Goal: Task Accomplishment & Management: Manage account settings

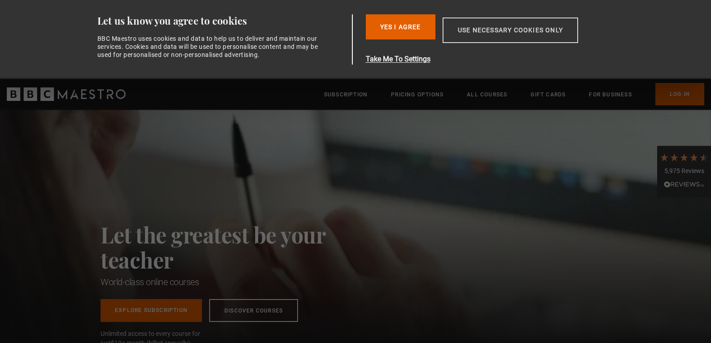
click at [515, 26] on button "Use necessary cookies only" at bounding box center [509, 30] width 135 height 26
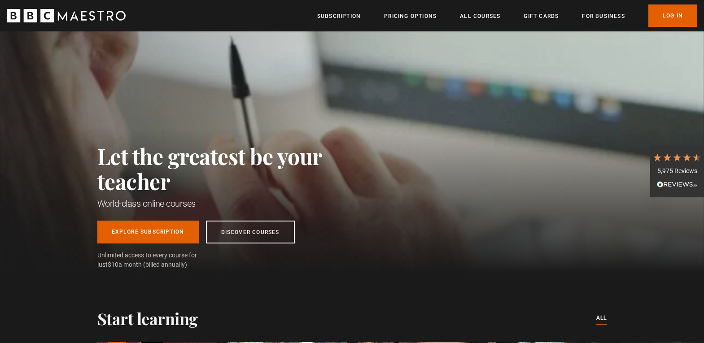
scroll to position [0, 118]
click at [669, 17] on link "Log In" at bounding box center [672, 15] width 49 height 22
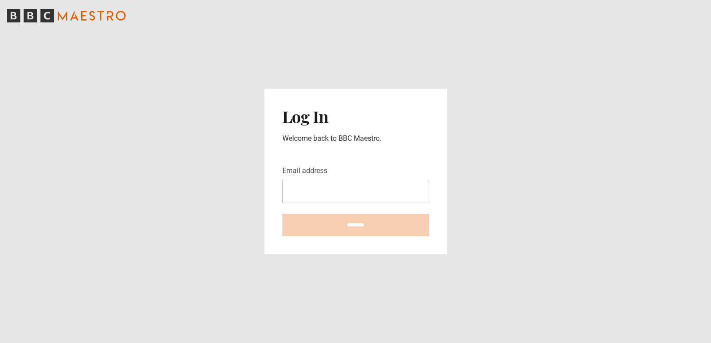
type input "**********"
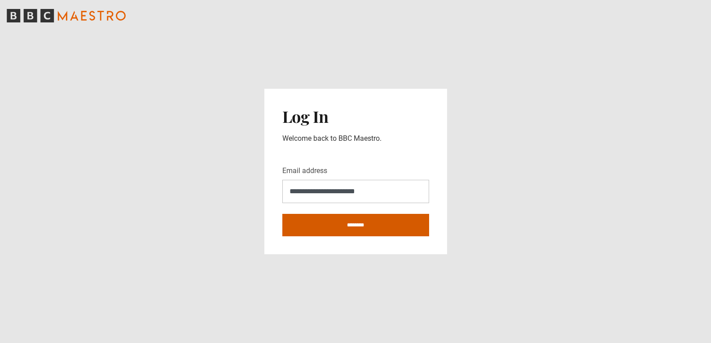
click at [401, 218] on input "********" at bounding box center [355, 225] width 147 height 22
type input "**********"
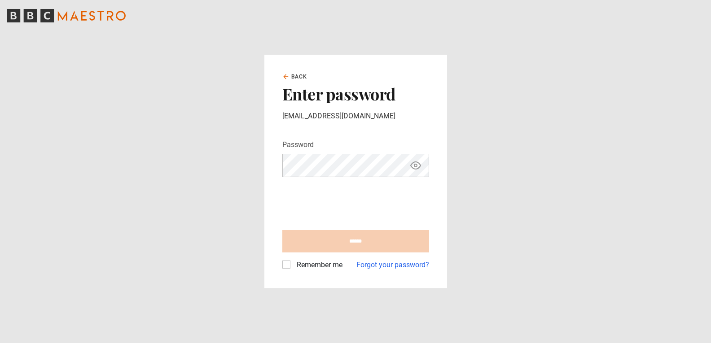
click at [413, 166] on icon "Show password" at bounding box center [415, 165] width 11 height 11
click at [413, 166] on icon "Hide password" at bounding box center [415, 165] width 11 height 11
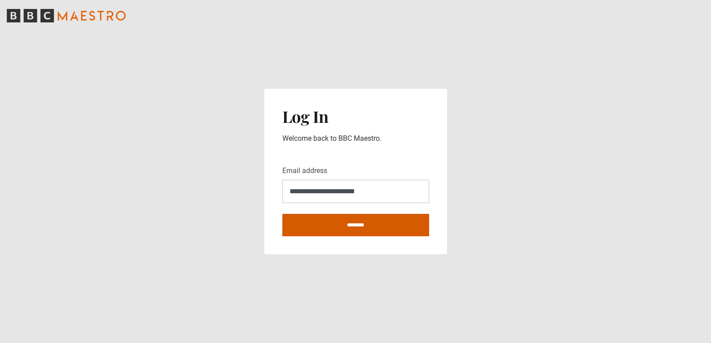
click at [355, 225] on input "********" at bounding box center [355, 225] width 147 height 22
type input "**********"
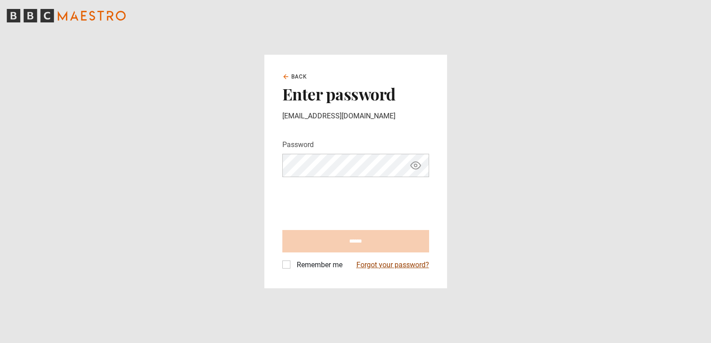
click at [367, 263] on link "Forgot your password?" at bounding box center [392, 265] width 73 height 11
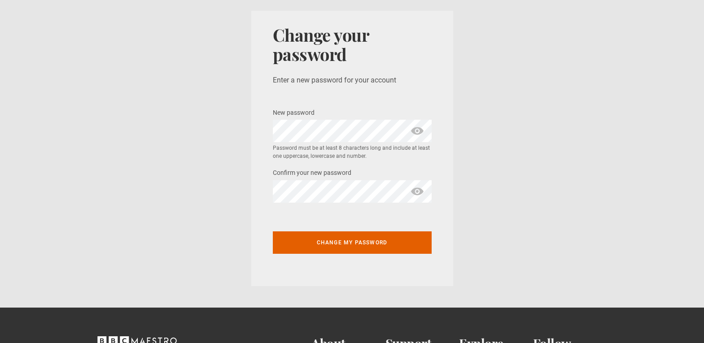
click at [417, 131] on span "show password" at bounding box center [417, 131] width 14 height 22
click at [438, 220] on div "Change your password Enter a new password for your account New password * Passw…" at bounding box center [352, 148] width 202 height 275
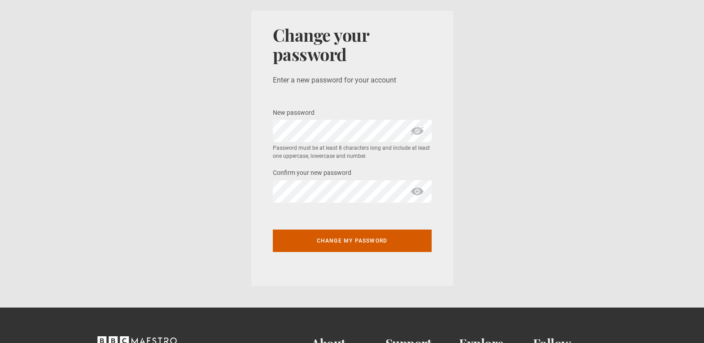
click at [365, 240] on button "Change my password" at bounding box center [352, 241] width 159 height 22
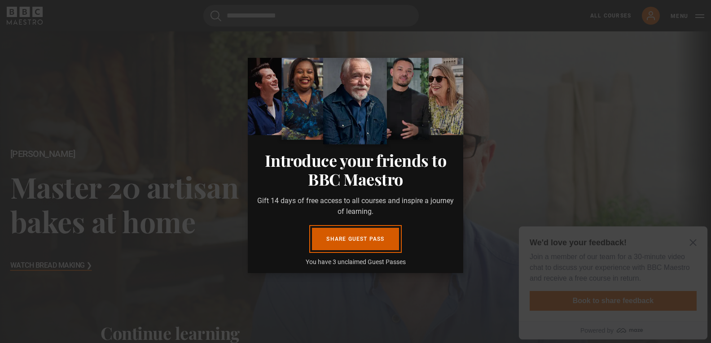
scroll to position [44, 0]
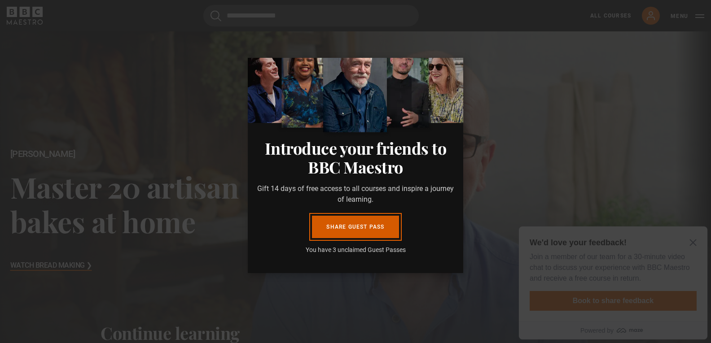
click at [367, 228] on link "Share guest pass" at bounding box center [355, 227] width 87 height 22
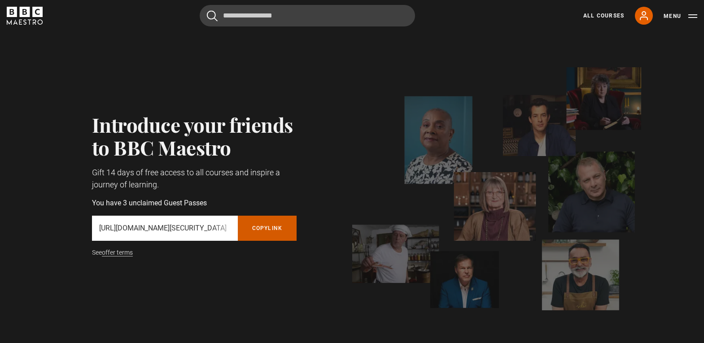
click at [265, 229] on button "Copy referral link" at bounding box center [267, 228] width 59 height 25
click at [612, 13] on link "All Courses" at bounding box center [603, 16] width 41 height 8
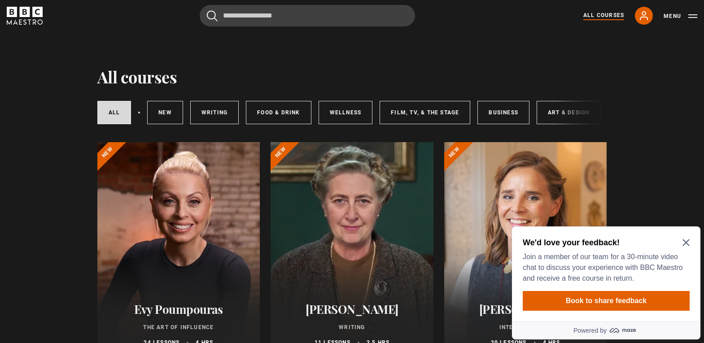
click at [685, 239] on h2 "We'd love your feedback!" at bounding box center [604, 242] width 163 height 11
click at [270, 113] on link "Food & Drink" at bounding box center [278, 112] width 65 height 23
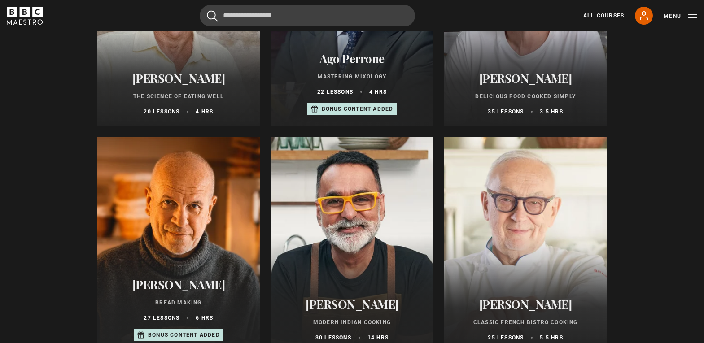
scroll to position [269, 0]
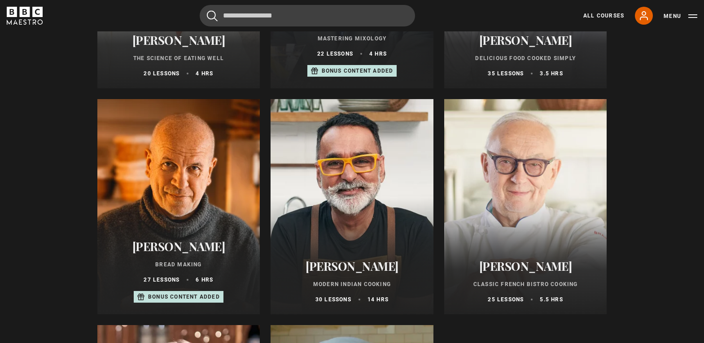
click at [154, 300] on p "Bonus content added" at bounding box center [184, 297] width 72 height 8
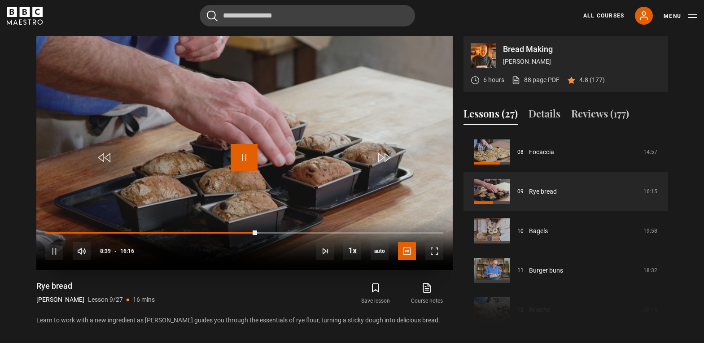
click at [240, 160] on span "Video Player" at bounding box center [244, 157] width 27 height 27
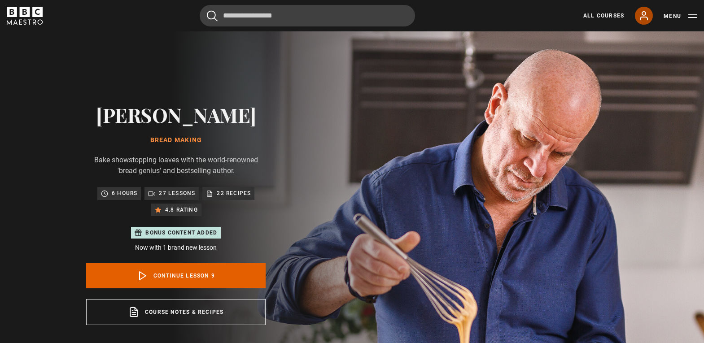
click at [646, 13] on icon at bounding box center [643, 16] width 7 height 8
click at [645, 17] on icon at bounding box center [643, 16] width 7 height 8
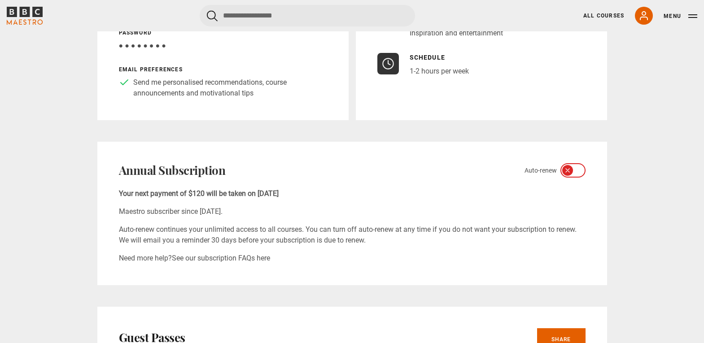
scroll to position [224, 0]
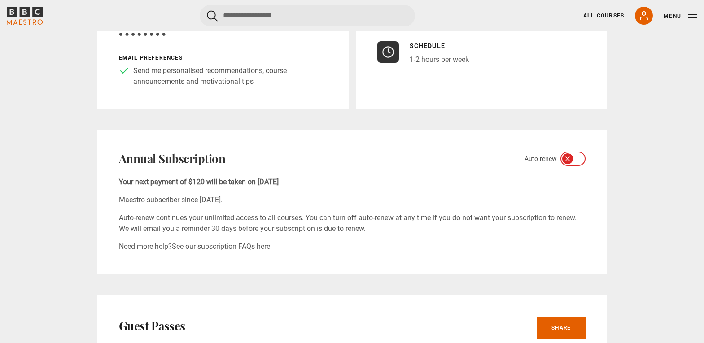
click at [563, 159] on div at bounding box center [572, 159] width 25 height 14
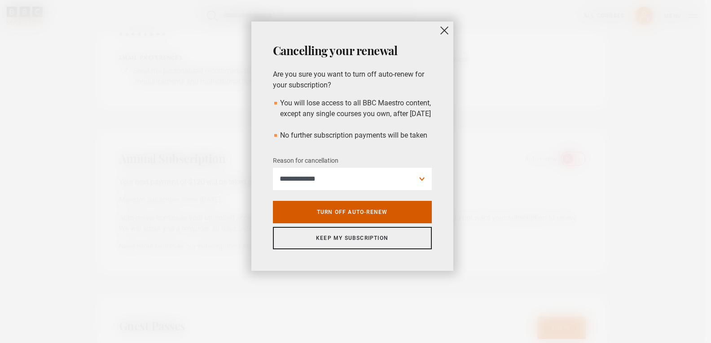
click at [364, 223] on link "Turn off auto-renew" at bounding box center [352, 212] width 159 height 22
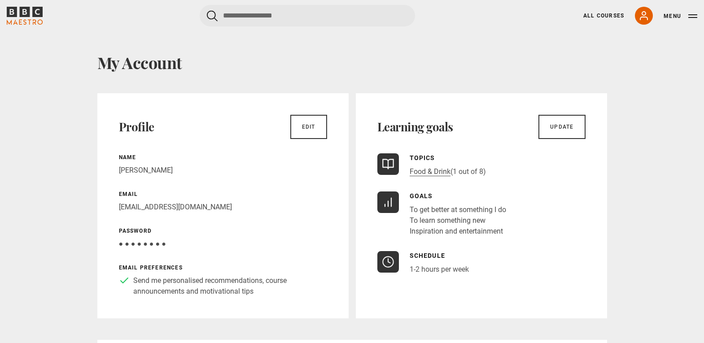
scroll to position [0, 0]
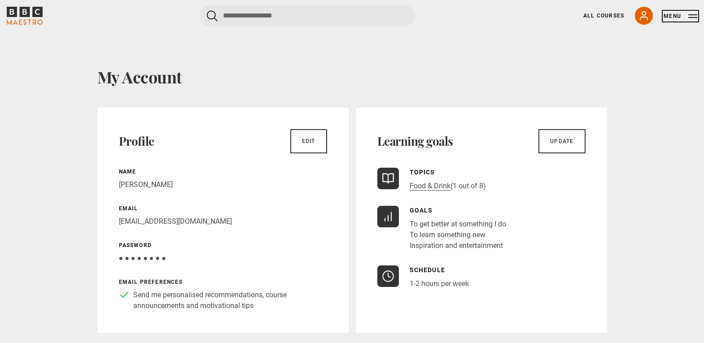
click at [694, 17] on button "Menu" at bounding box center [681, 16] width 34 height 9
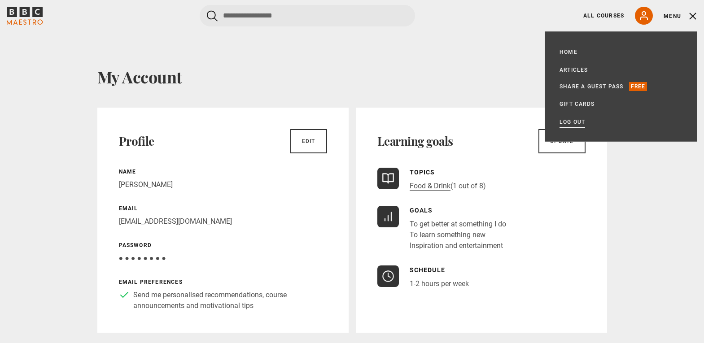
click at [566, 121] on link "Log out" at bounding box center [572, 122] width 26 height 9
